Goal: Transaction & Acquisition: Purchase product/service

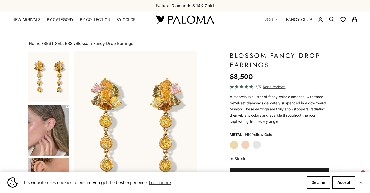
scroll to position [37, 0]
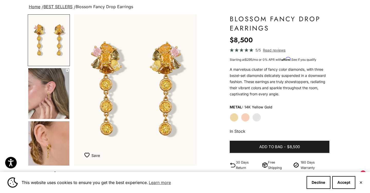
click at [245, 114] on label "Rose Gold" at bounding box center [245, 117] width 9 height 9
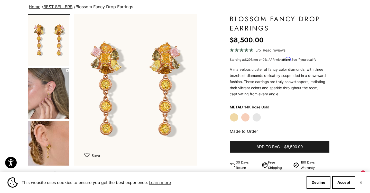
click at [234, 117] on label "Yellow Gold" at bounding box center [234, 117] width 9 height 9
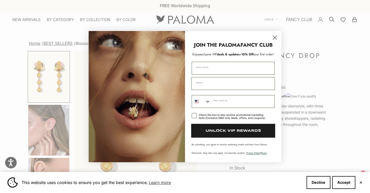
click at [273, 37] on circle "Close dialog" at bounding box center [274, 37] width 8 height 8
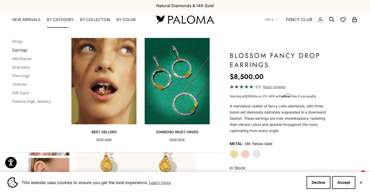
click at [20, 51] on link "Earrings" at bounding box center [19, 50] width 15 height 5
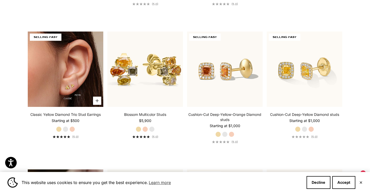
scroll to position [267, 0]
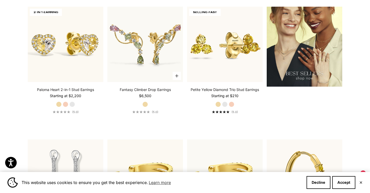
scroll to position [690, 0]
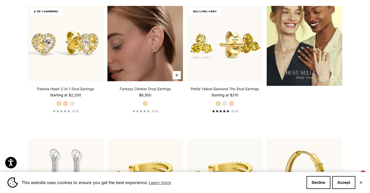
click at [150, 59] on img at bounding box center [144, 43] width 75 height 75
